Goal: Information Seeking & Learning: Learn about a topic

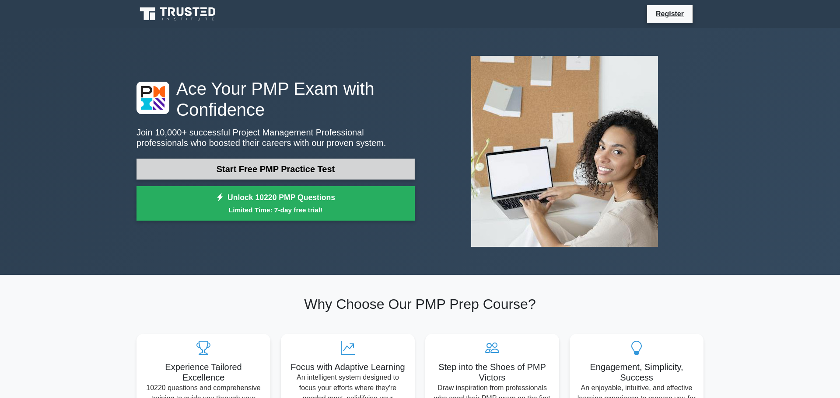
click at [367, 168] on link "Start Free PMP Practice Test" at bounding box center [275, 169] width 278 height 21
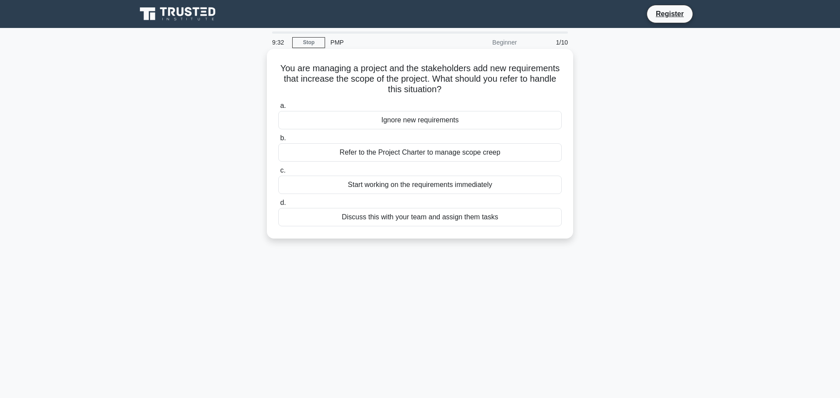
click at [391, 154] on div "Refer to the Project Charter to manage scope creep" at bounding box center [419, 152] width 283 height 18
click at [278, 141] on input "b. Refer to the Project Charter to manage scope creep" at bounding box center [278, 139] width 0 height 6
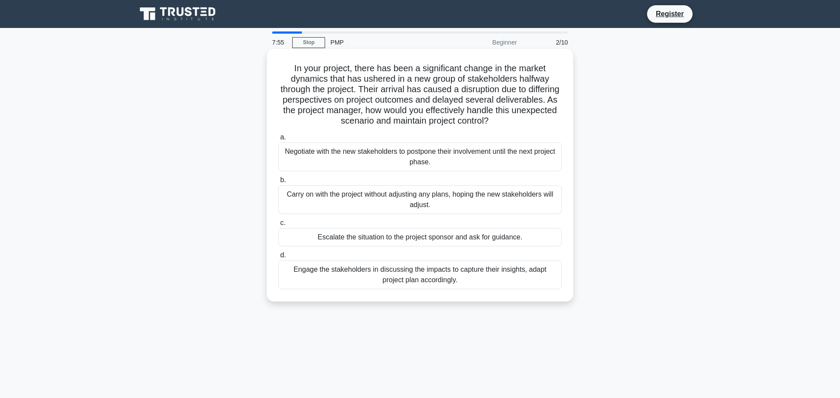
click at [476, 277] on div "Engage the stakeholders in discussing the impacts to capture their insights, ad…" at bounding box center [419, 275] width 283 height 29
click at [278, 259] on input "d. Engage the stakeholders in discussing the impacts to capture their insights,…" at bounding box center [278, 256] width 0 height 6
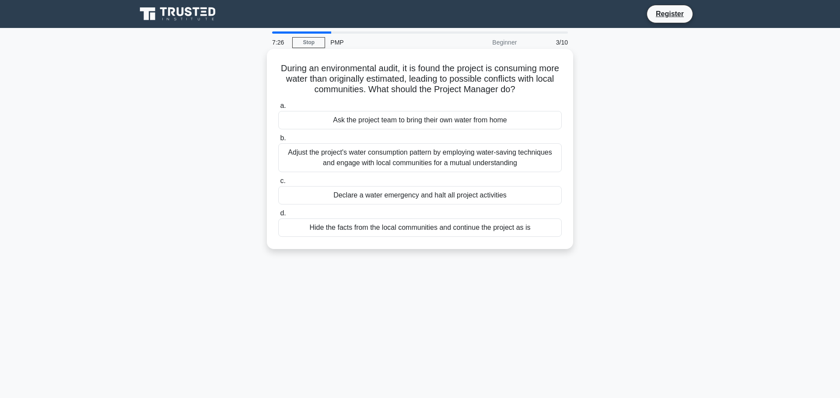
click at [391, 157] on div "Adjust the project's water consumption pattern by employing water-saving techni…" at bounding box center [419, 157] width 283 height 29
click at [278, 141] on input "b. Adjust the project's water consumption pattern by employing water-saving tec…" at bounding box center [278, 139] width 0 height 6
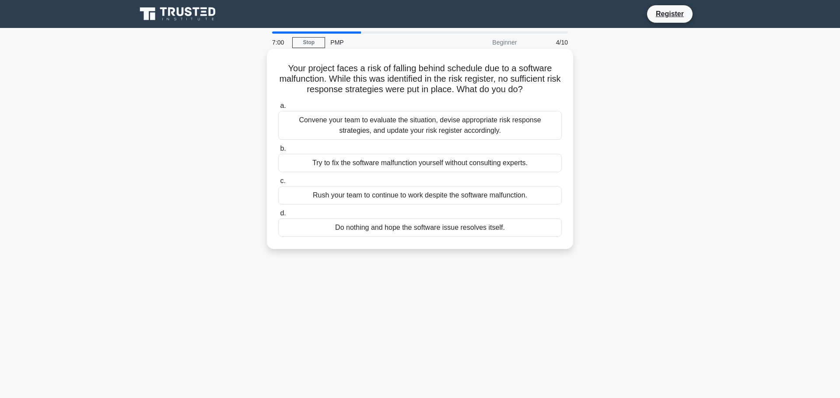
click at [438, 135] on div "Convene your team to evaluate the situation, devise appropriate risk response s…" at bounding box center [419, 125] width 283 height 29
click at [278, 109] on input "a. Convene your team to evaluate the situation, devise appropriate risk respons…" at bounding box center [278, 106] width 0 height 6
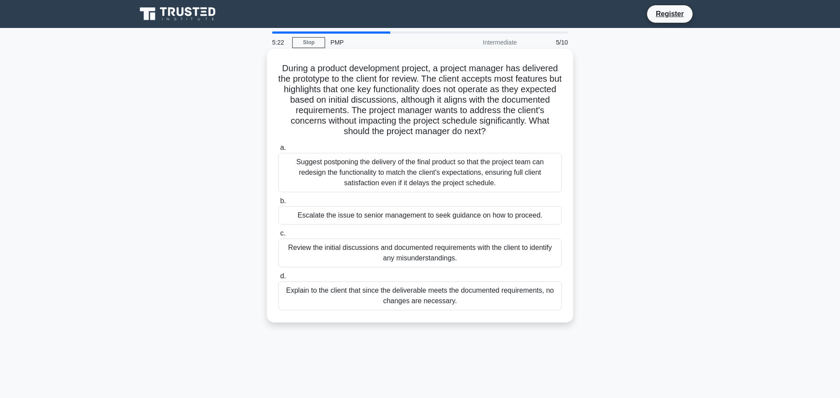
click at [467, 260] on div "Review the initial discussions and documented requirements with the client to i…" at bounding box center [419, 253] width 283 height 29
click at [278, 237] on input "c. Review the initial discussions and documented requirements with the client t…" at bounding box center [278, 234] width 0 height 6
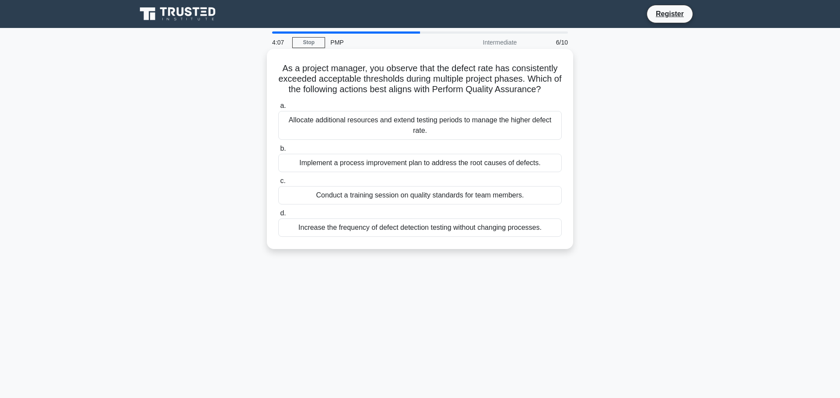
click at [481, 160] on div "Implement a process improvement plan to address the root causes of defects." at bounding box center [419, 163] width 283 height 18
click at [278, 152] on input "b. Implement a process improvement plan to address the root causes of defects." at bounding box center [278, 149] width 0 height 6
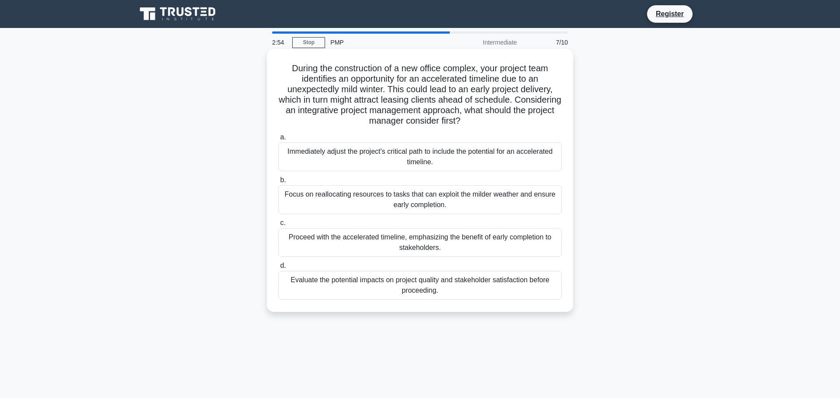
click at [494, 278] on div "Evaluate the potential impacts on project quality and stakeholder satisfaction …" at bounding box center [419, 285] width 283 height 29
click at [278, 269] on input "d. Evaluate the potential impacts on project quality and stakeholder satisfacti…" at bounding box center [278, 266] width 0 height 6
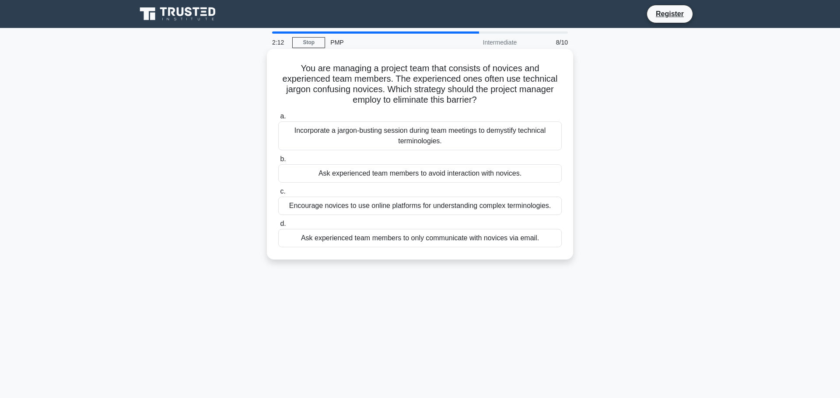
click at [472, 149] on div "Incorporate a jargon-busting session during team meetings to demystify technica…" at bounding box center [419, 136] width 283 height 29
click at [278, 119] on input "a. Incorporate a jargon-busting session during team meetings to demystify techn…" at bounding box center [278, 117] width 0 height 6
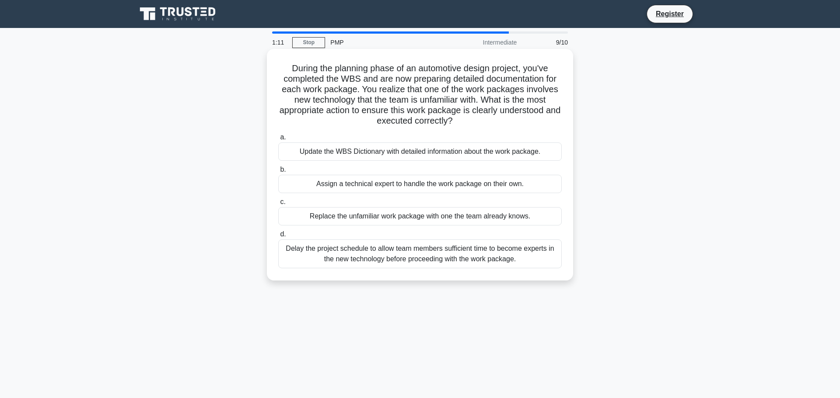
click at [554, 154] on div "Update the WBS Dictionary with detailed information about the work package." at bounding box center [419, 152] width 283 height 18
click at [278, 140] on input "a. Update the WBS Dictionary with detailed information about the work package." at bounding box center [278, 138] width 0 height 6
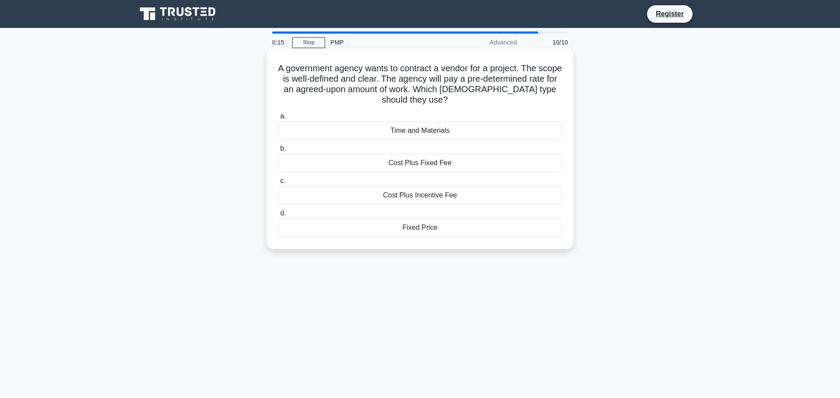
click at [531, 159] on div "Cost Plus Fixed Fee" at bounding box center [419, 163] width 283 height 18
click at [278, 152] on input "b. Cost Plus Fixed Fee" at bounding box center [278, 149] width 0 height 6
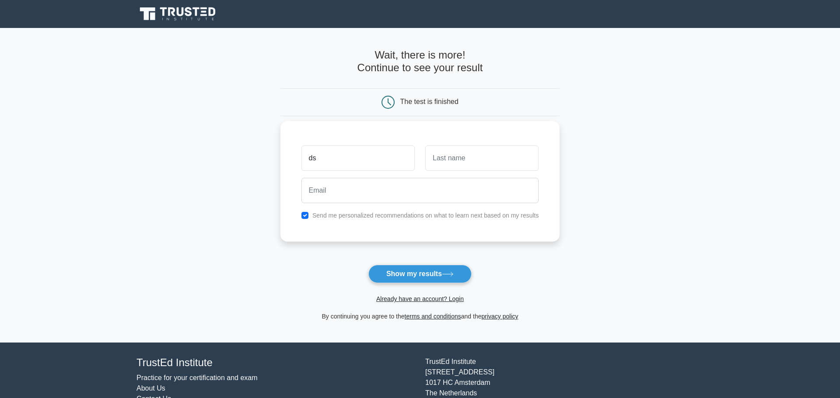
type input "d"
type input "Saad"
type input "work"
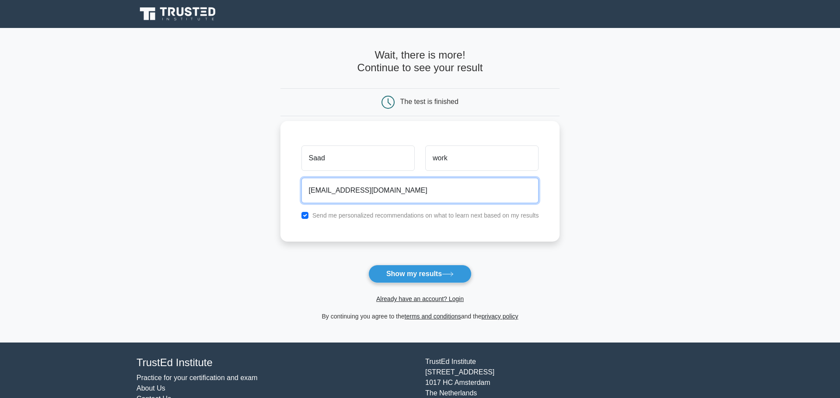
type input "saadaswork@gmail.com"
click at [368, 265] on button "Show my results" at bounding box center [419, 274] width 103 height 18
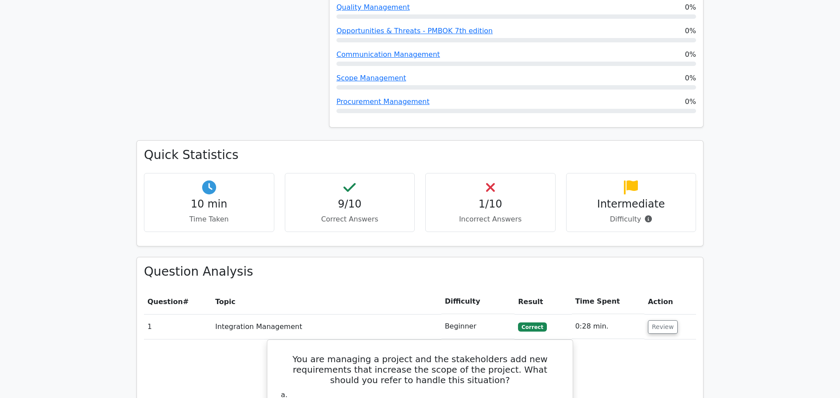
scroll to position [547, 0]
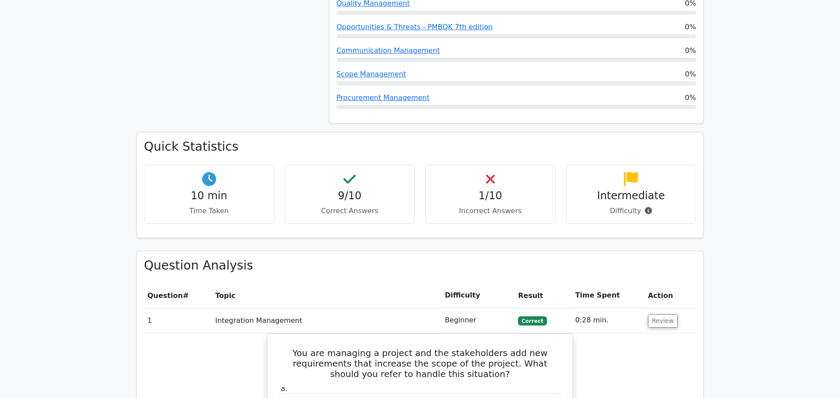
click at [488, 190] on h4 "1/10" at bounding box center [490, 196] width 115 height 13
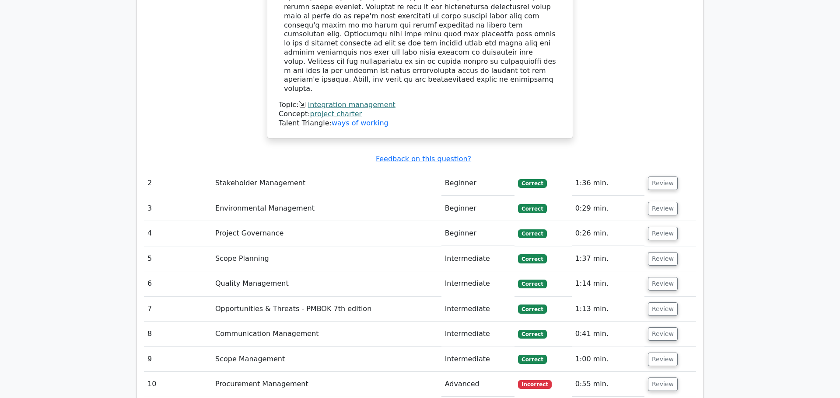
scroll to position [1231, 0]
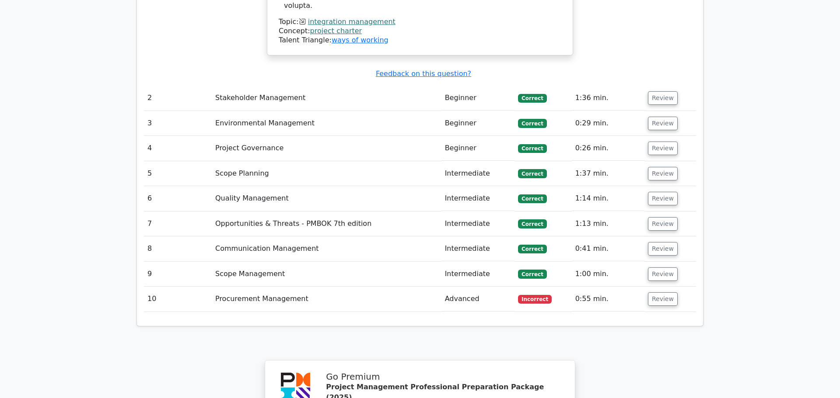
click at [278, 287] on td "Procurement Management" at bounding box center [327, 299] width 230 height 25
click at [665, 293] on button "Review" at bounding box center [663, 300] width 30 height 14
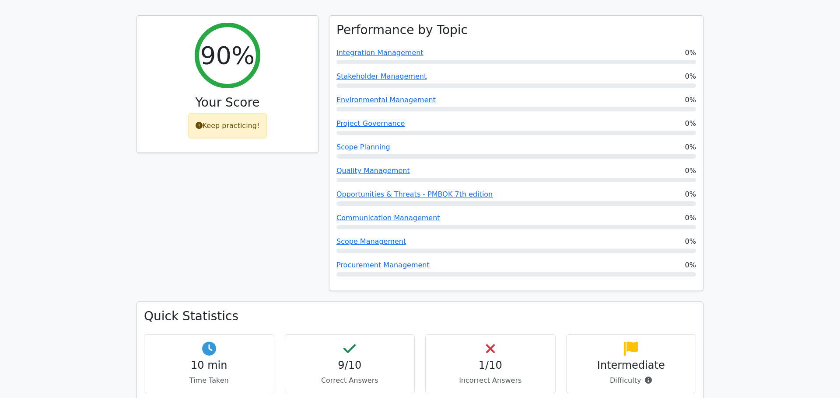
scroll to position [0, 0]
